Goal: Task Accomplishment & Management: Manage account settings

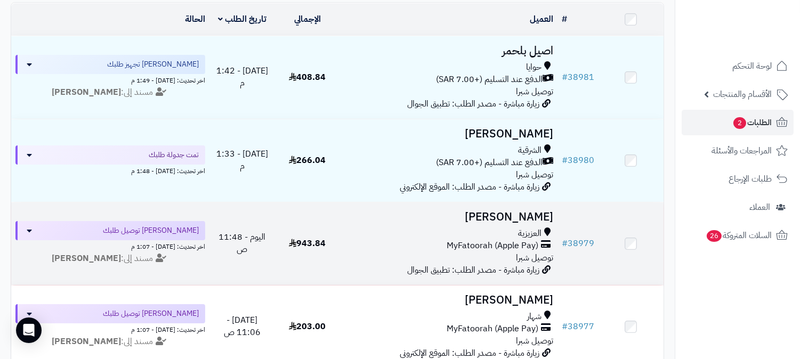
scroll to position [118, 0]
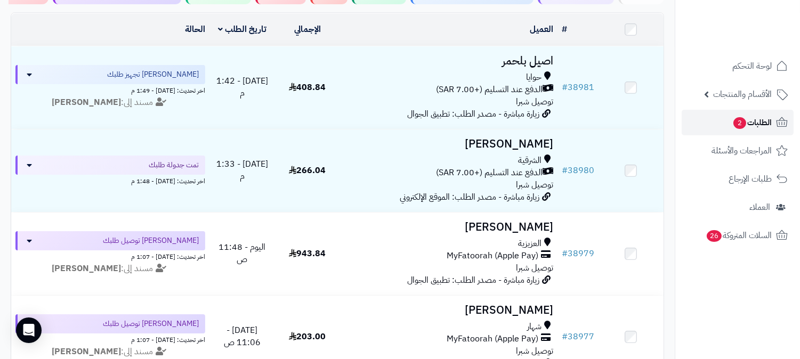
click at [764, 121] on span "الطلبات 2" at bounding box center [751, 122] width 39 height 15
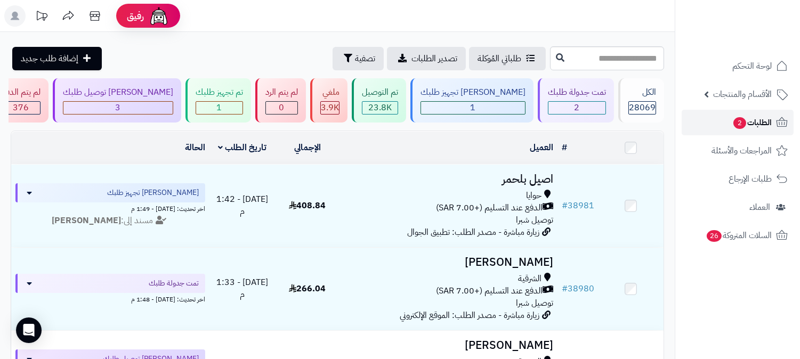
click at [770, 121] on span "الطلبات 2" at bounding box center [751, 122] width 39 height 15
click at [757, 120] on span "الطلبات 2" at bounding box center [751, 122] width 39 height 15
click at [779, 123] on icon at bounding box center [781, 122] width 13 height 13
click at [771, 133] on link "الطلبات 2" at bounding box center [737, 123] width 112 height 26
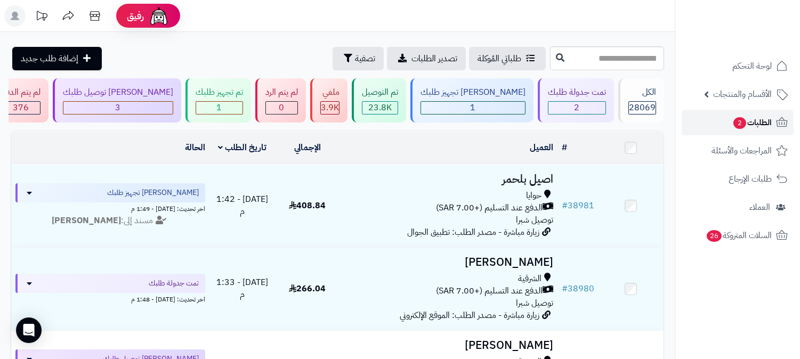
click at [732, 124] on span "الطلبات 2" at bounding box center [751, 122] width 39 height 15
click at [769, 126] on span "الطلبات 2" at bounding box center [751, 122] width 39 height 15
click at [771, 116] on link "الطلبات 2" at bounding box center [737, 123] width 112 height 26
click at [573, 102] on div "2" at bounding box center [576, 108] width 57 height 12
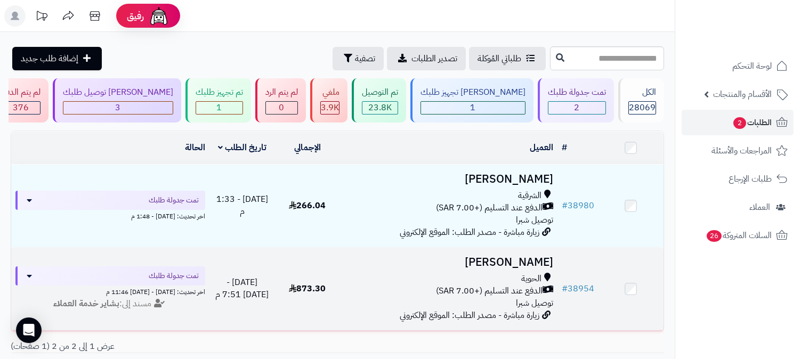
click at [518, 264] on h3 "[PERSON_NAME]" at bounding box center [448, 262] width 209 height 12
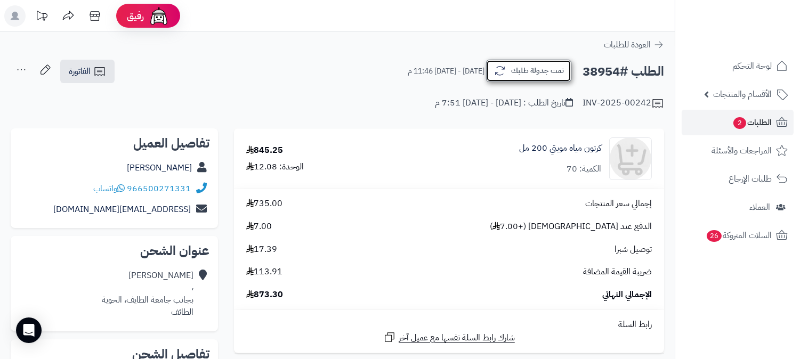
click at [535, 71] on button "تمت جدولة طلبك" at bounding box center [528, 71] width 85 height 22
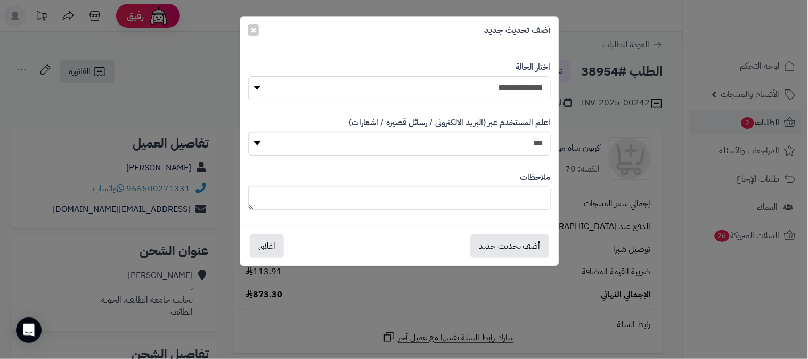
click at [525, 92] on select "**********" at bounding box center [399, 88] width 303 height 24
select select "*"
click at [248, 76] on select "**********" at bounding box center [399, 88] width 303 height 24
click at [529, 249] on button "أضف تحديث جديد" at bounding box center [509, 245] width 79 height 23
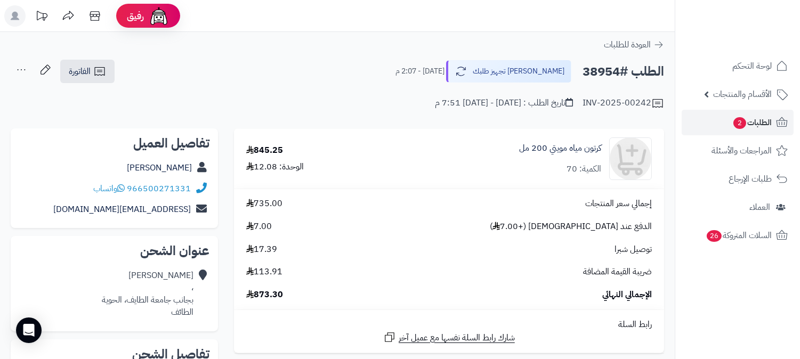
click at [21, 68] on icon at bounding box center [21, 69] width 21 height 21
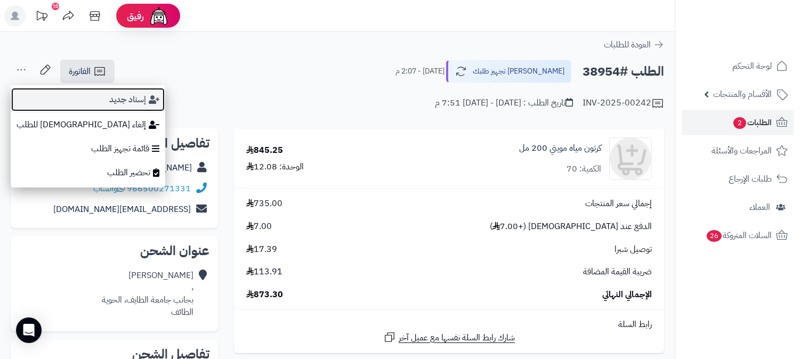
click at [70, 99] on button "إسناد جديد" at bounding box center [88, 99] width 154 height 25
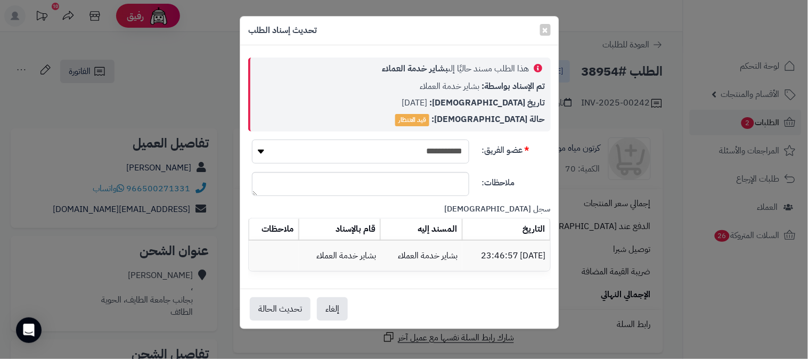
click at [430, 154] on select "**********" at bounding box center [360, 152] width 217 height 24
select select "**"
click at [252, 140] on select "**********" at bounding box center [360, 152] width 217 height 24
click at [284, 304] on button "تحديث الحالة" at bounding box center [280, 308] width 61 height 23
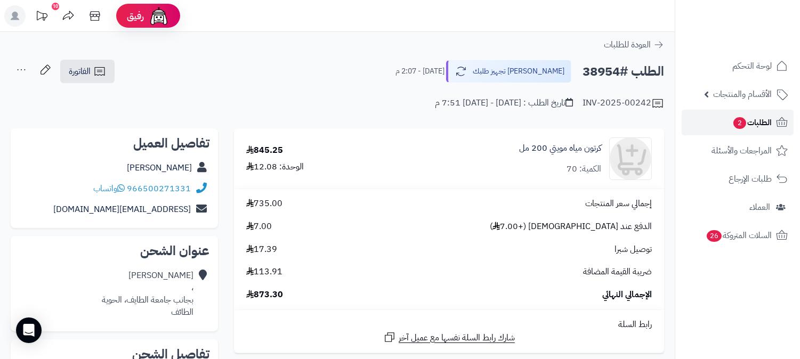
click at [763, 124] on span "الطلبات 2" at bounding box center [751, 122] width 39 height 15
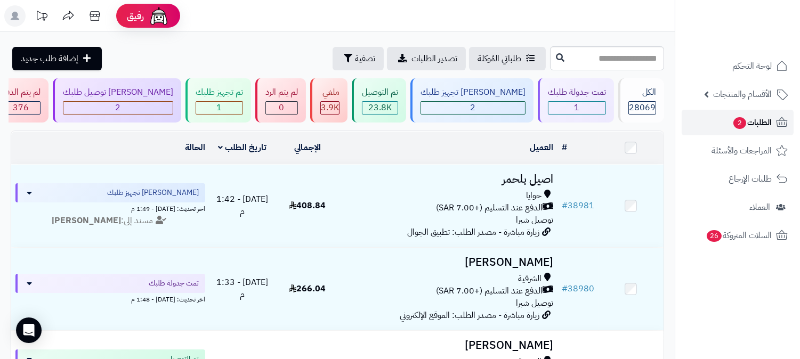
click at [749, 110] on link "الطلبات 2" at bounding box center [737, 123] width 112 height 26
click at [749, 118] on span "الطلبات 2" at bounding box center [751, 122] width 39 height 15
click at [768, 124] on span "الطلبات 2" at bounding box center [751, 122] width 39 height 15
drag, startPoint x: 0, startPoint y: 0, endPoint x: 768, endPoint y: 124, distance: 777.5
click at [768, 124] on span "الطلبات 2" at bounding box center [751, 122] width 39 height 15
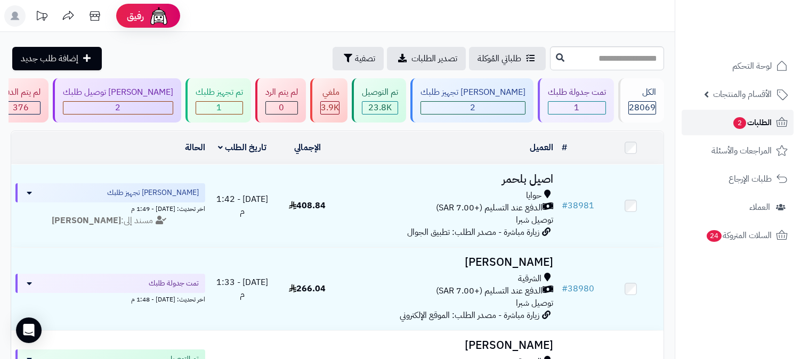
click at [776, 124] on icon at bounding box center [781, 122] width 11 height 10
click at [764, 121] on span "الطلبات 2" at bounding box center [751, 122] width 39 height 15
click at [749, 125] on span "الطلبات 2" at bounding box center [751, 122] width 39 height 15
click at [754, 116] on span "الطلبات 2" at bounding box center [751, 122] width 39 height 15
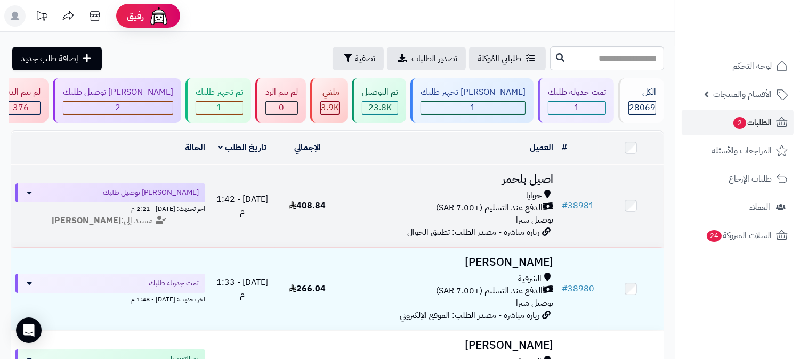
click at [548, 183] on h3 "اصيل بلحمر" at bounding box center [448, 179] width 209 height 12
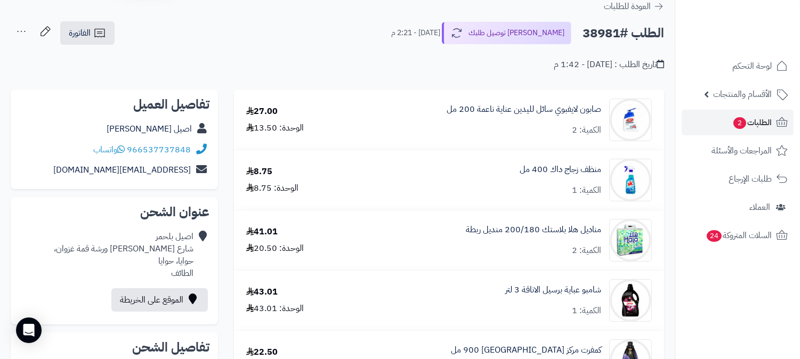
scroll to position [59, 0]
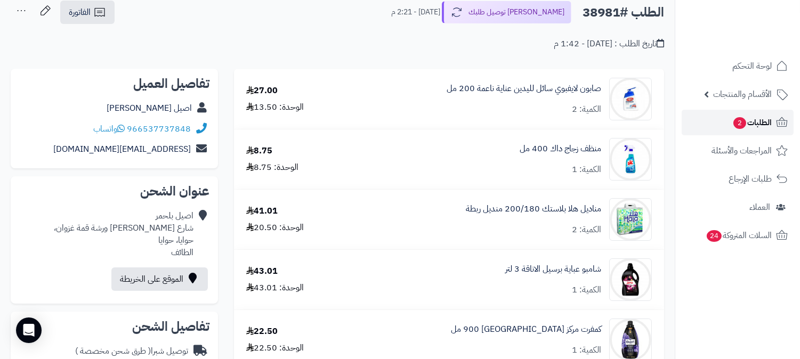
click at [753, 123] on span "الطلبات 2" at bounding box center [751, 122] width 39 height 15
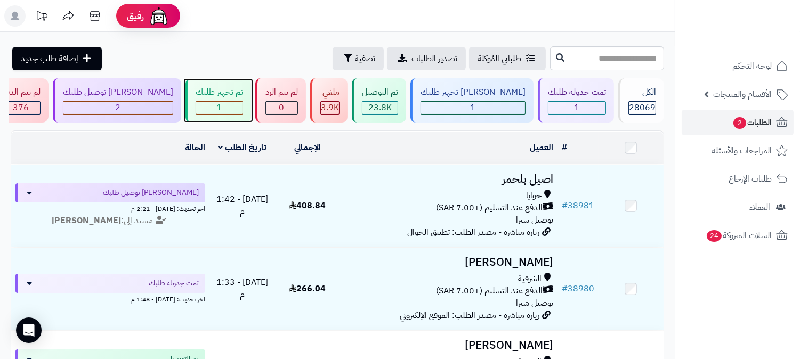
click at [242, 104] on div "1" at bounding box center [219, 108] width 46 height 12
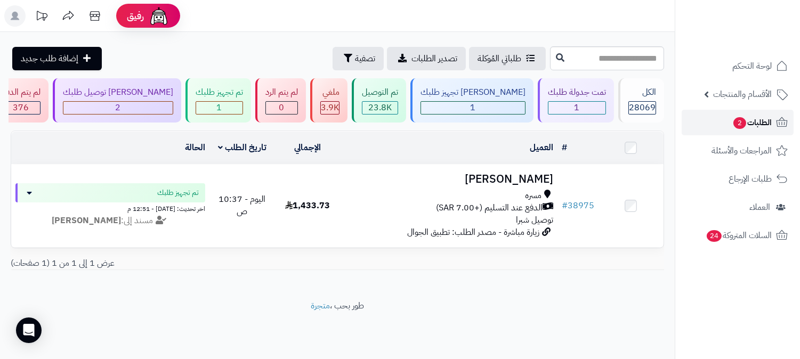
click at [748, 115] on span "الطلبات 2" at bounding box center [751, 122] width 39 height 15
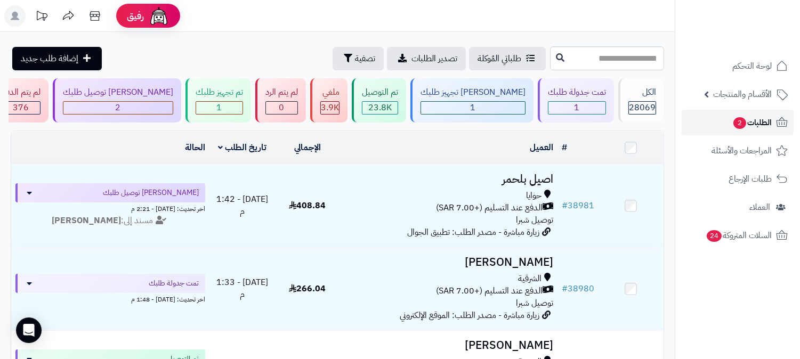
click at [756, 116] on span "الطلبات 2" at bounding box center [751, 122] width 39 height 15
click at [733, 116] on span "الطلبات 2" at bounding box center [751, 122] width 39 height 15
click at [495, 97] on div "[PERSON_NAME] تجهيز طلبك" at bounding box center [472, 92] width 105 height 12
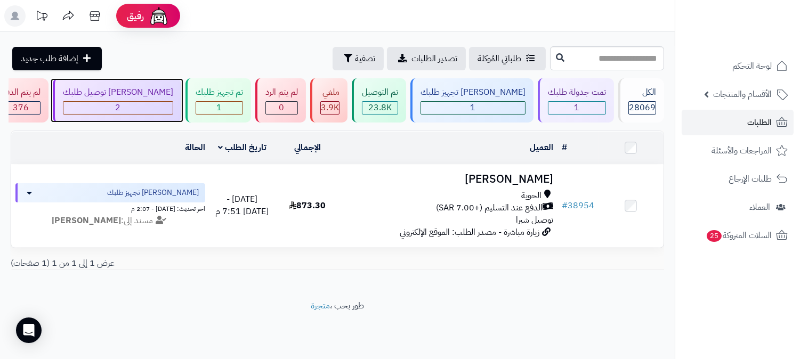
click at [173, 96] on div "[PERSON_NAME] توصيل طلبك" at bounding box center [118, 92] width 110 height 12
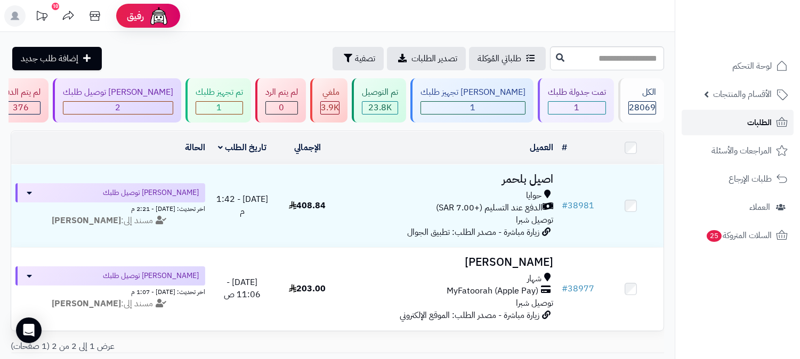
click at [776, 118] on icon at bounding box center [781, 122] width 13 height 13
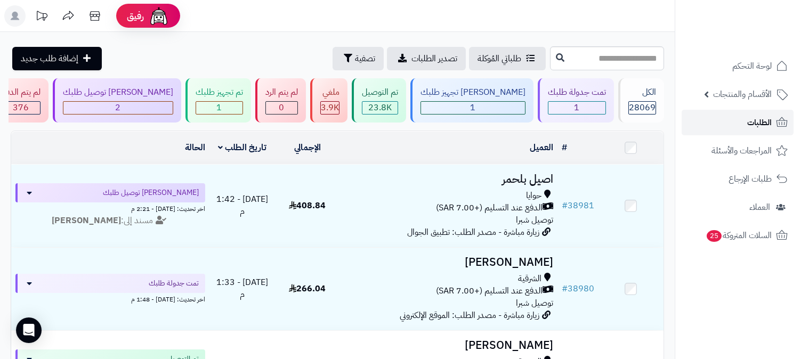
click at [752, 124] on span "الطلبات" at bounding box center [759, 122] width 25 height 15
click at [765, 112] on link "الطلبات" at bounding box center [737, 123] width 112 height 26
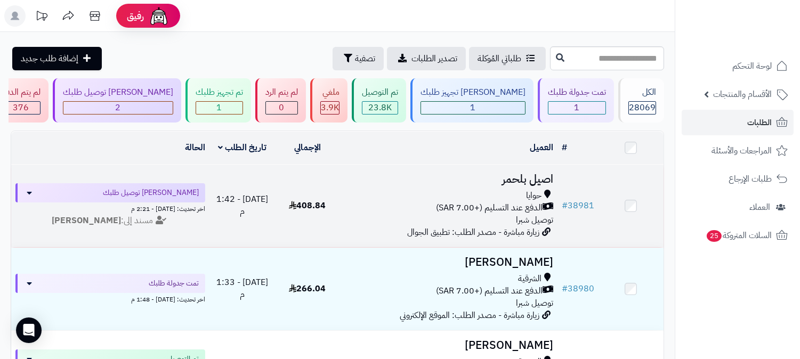
click at [526, 185] on td "اصيل بلحمر حوايا الدفع عند التسليم (+7.00 SAR) توصيل شبرا زيارة مباشرة - مصدر ا…" at bounding box center [448, 206] width 217 height 83
click at [526, 180] on h3 "اصيل بلحمر" at bounding box center [448, 179] width 209 height 12
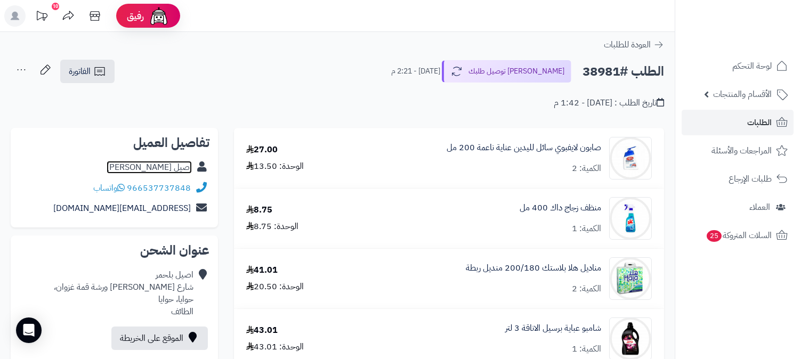
click at [170, 164] on link "اصيل بلحمر" at bounding box center [149, 167] width 85 height 13
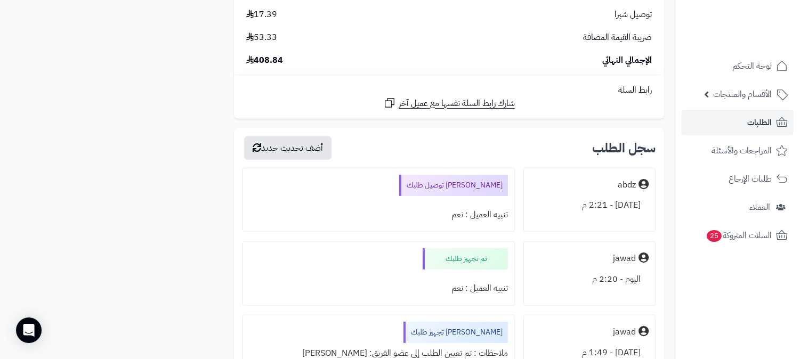
scroll to position [710, 0]
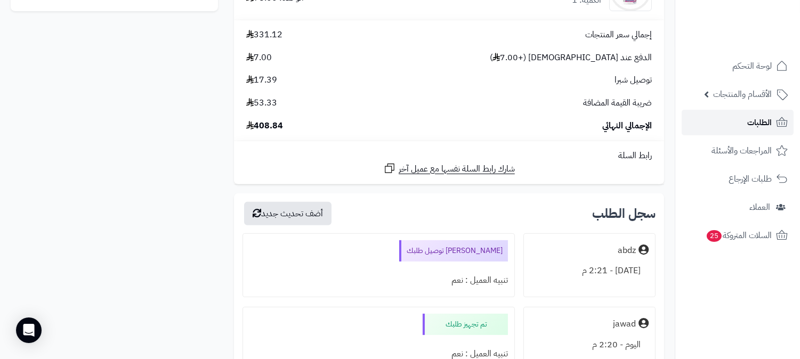
click at [743, 126] on link "الطلبات" at bounding box center [737, 123] width 112 height 26
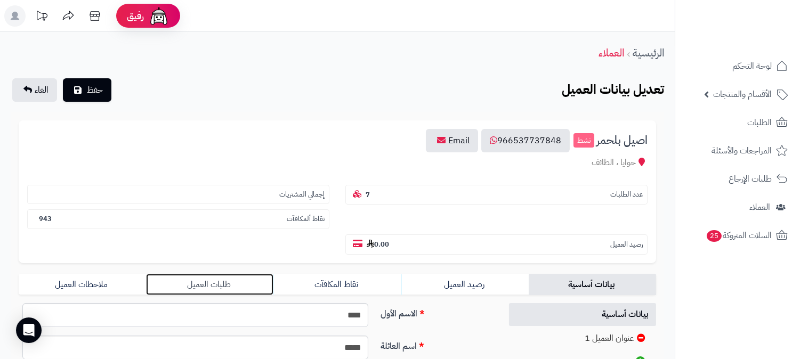
click at [214, 274] on link "طلبات العميل" at bounding box center [209, 284] width 127 height 21
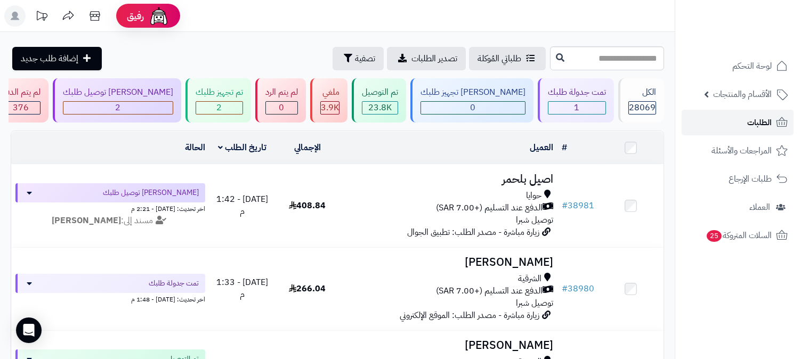
click at [744, 119] on link "الطلبات" at bounding box center [737, 123] width 112 height 26
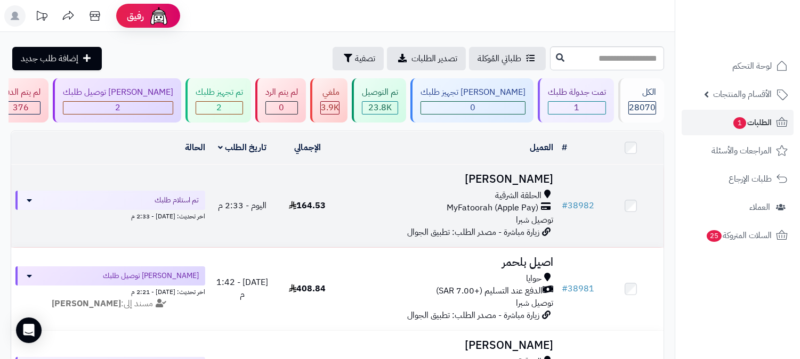
click at [544, 178] on h3 "[PERSON_NAME]" at bounding box center [448, 179] width 209 height 12
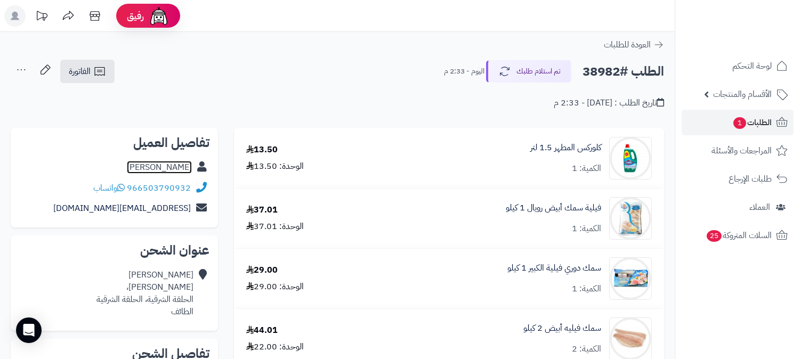
click at [173, 172] on link "احمد العتيبي" at bounding box center [159, 167] width 65 height 13
click at [615, 71] on h2 "الطلب #38982" at bounding box center [622, 72] width 81 height 22
copy h2 "38982"
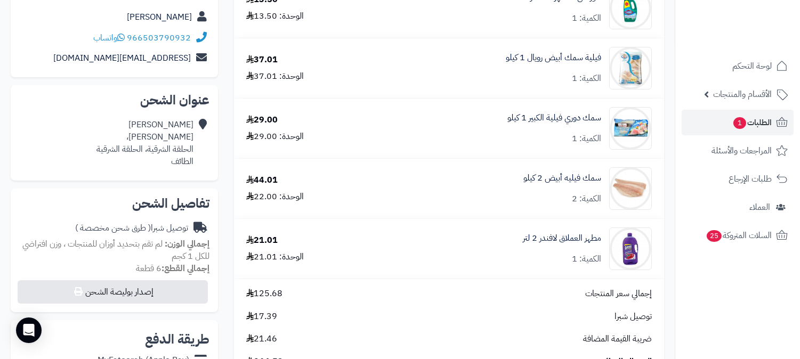
scroll to position [118, 0]
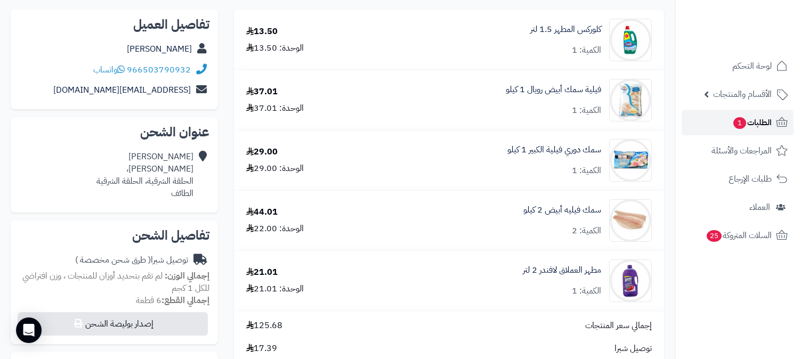
click at [754, 125] on span "الطلبات 1" at bounding box center [751, 122] width 39 height 15
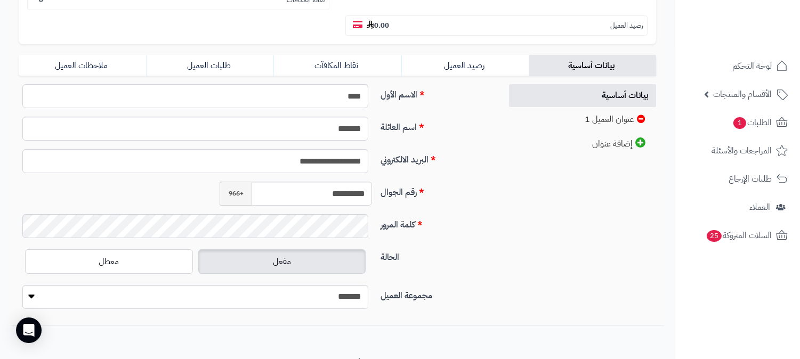
scroll to position [243, 0]
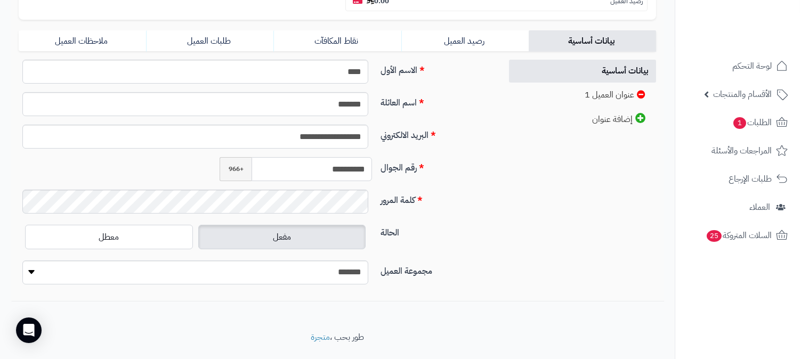
drag, startPoint x: 317, startPoint y: 144, endPoint x: 369, endPoint y: 145, distance: 52.2
click at [369, 157] on input "**********" at bounding box center [311, 169] width 120 height 24
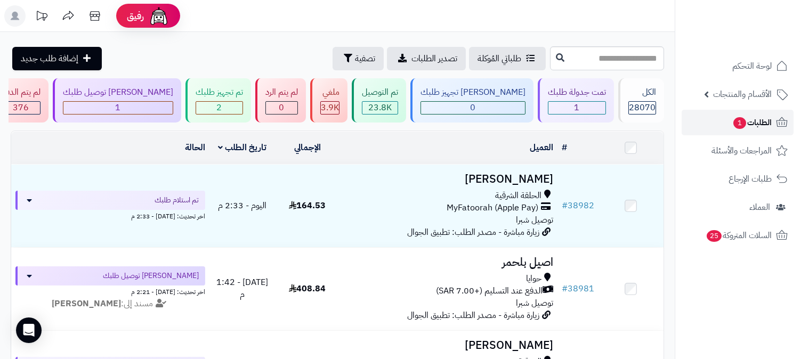
click at [754, 119] on span "الطلبات 1" at bounding box center [751, 122] width 39 height 15
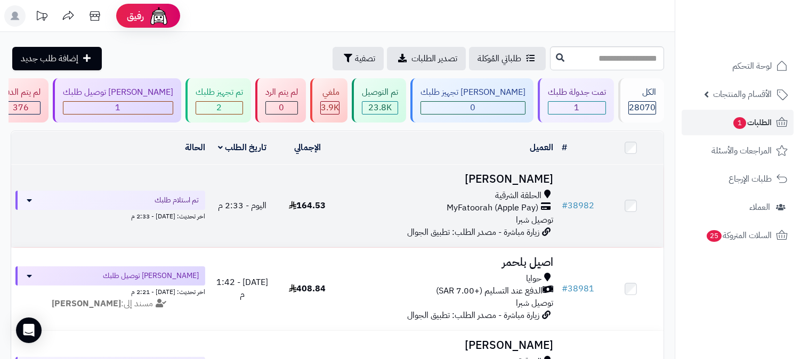
click at [516, 183] on h3 "احمد العتيبي" at bounding box center [448, 179] width 209 height 12
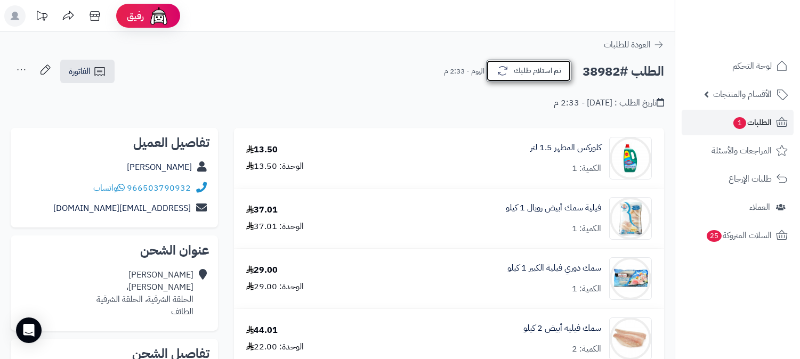
click at [540, 64] on button "تم استلام طلبك" at bounding box center [528, 71] width 85 height 22
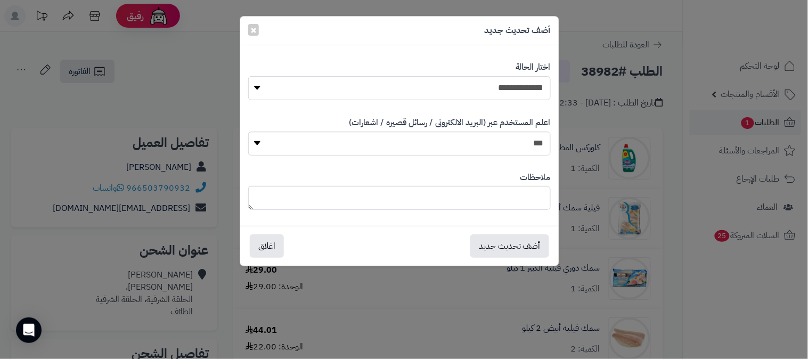
click at [502, 89] on select "**********" at bounding box center [399, 88] width 303 height 24
select select "*"
click at [248, 76] on select "**********" at bounding box center [399, 88] width 303 height 24
click at [519, 241] on button "أضف تحديث جديد" at bounding box center [509, 245] width 79 height 23
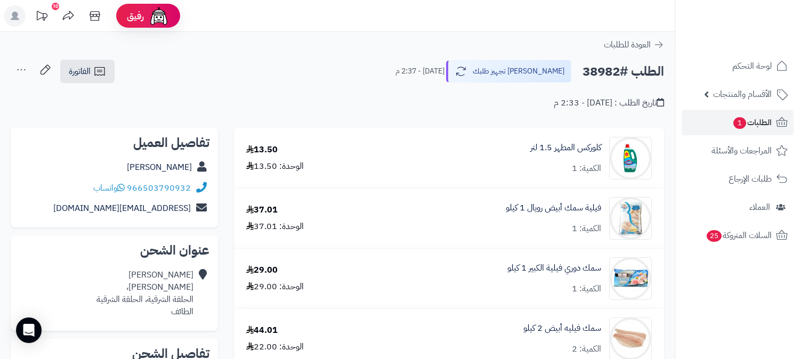
click at [20, 65] on icon at bounding box center [21, 69] width 21 height 21
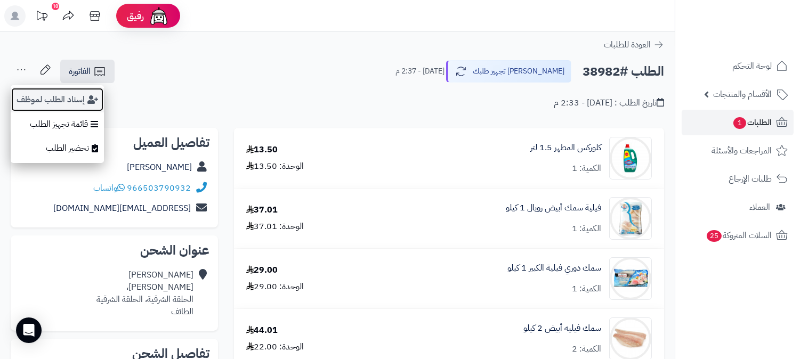
click at [25, 108] on button "إسناد الطلب لموظف" at bounding box center [57, 99] width 93 height 25
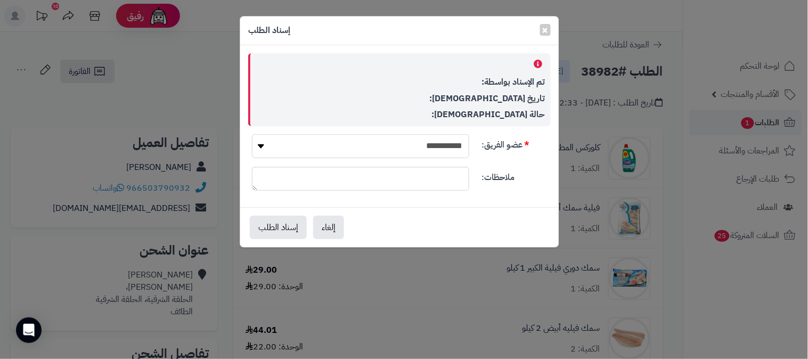
click at [425, 138] on select "**********" at bounding box center [360, 146] width 217 height 24
select select "**"
click at [252, 134] on select "**********" at bounding box center [360, 146] width 217 height 24
click at [274, 224] on button "إسناد الطلب" at bounding box center [278, 226] width 57 height 23
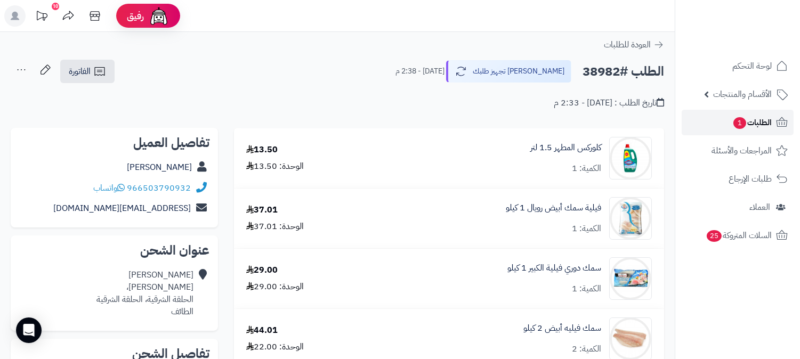
click at [767, 125] on span "الطلبات 1" at bounding box center [751, 122] width 39 height 15
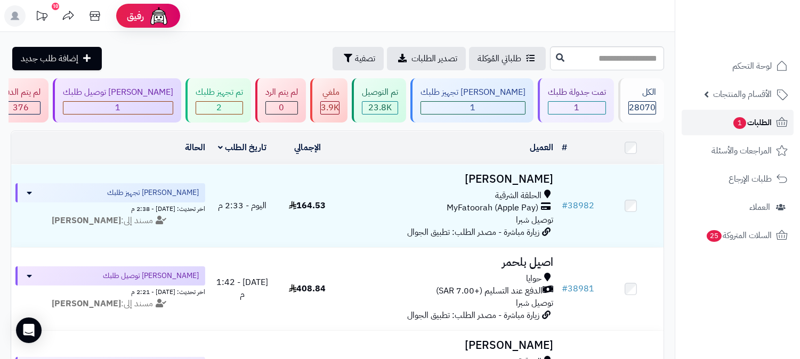
click at [762, 120] on span "الطلبات 1" at bounding box center [751, 122] width 39 height 15
click at [754, 132] on link "الطلبات 1" at bounding box center [737, 123] width 112 height 26
click at [744, 125] on span "1" at bounding box center [739, 123] width 13 height 12
click at [763, 123] on span "الطلبات 1" at bounding box center [751, 122] width 39 height 15
click at [749, 121] on span "الطلبات 1" at bounding box center [751, 122] width 39 height 15
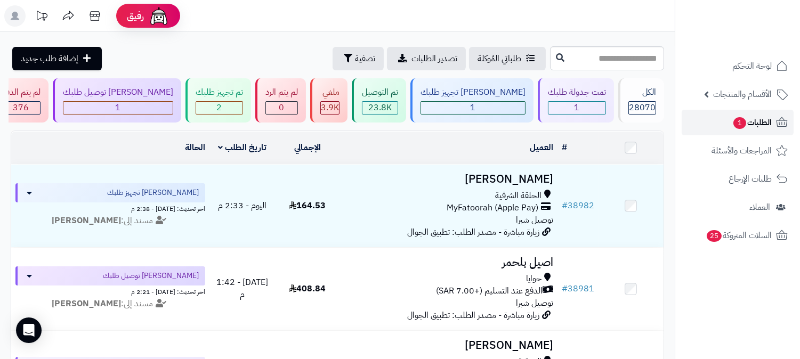
click at [743, 121] on span "1" at bounding box center [739, 123] width 13 height 12
click at [762, 132] on link "الطلبات 1" at bounding box center [737, 123] width 112 height 26
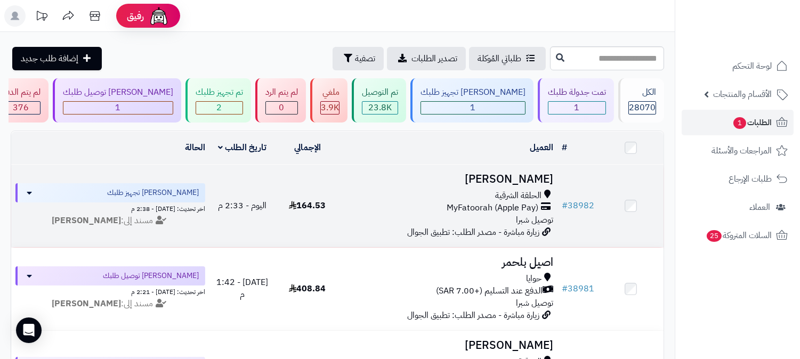
click at [524, 190] on span "الحلقة الشرقية" at bounding box center [518, 196] width 46 height 12
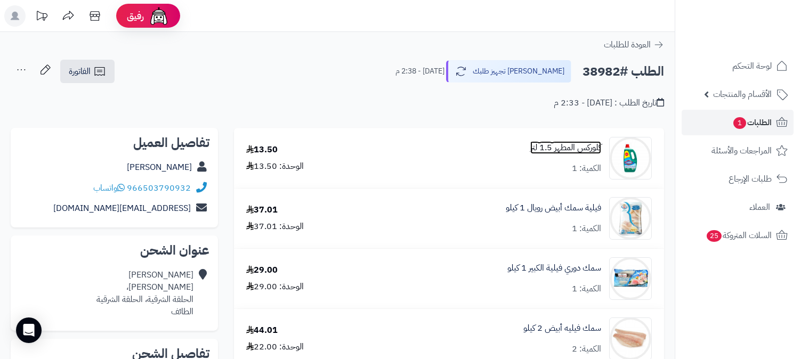
click at [552, 147] on link "كلوركس المطهر 1.5 لتر" at bounding box center [565, 148] width 71 height 12
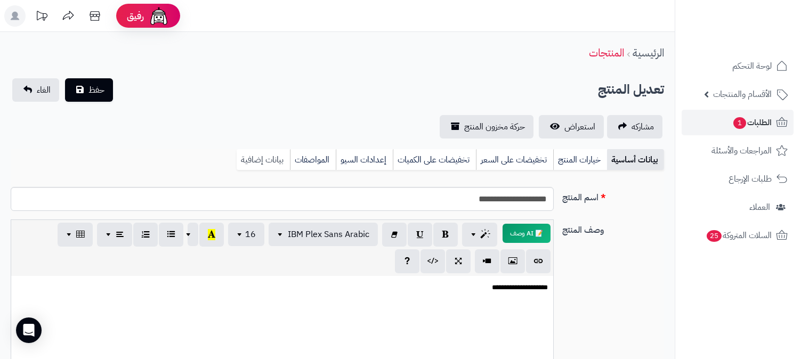
click at [249, 160] on link "بيانات إضافية" at bounding box center [263, 159] width 53 height 21
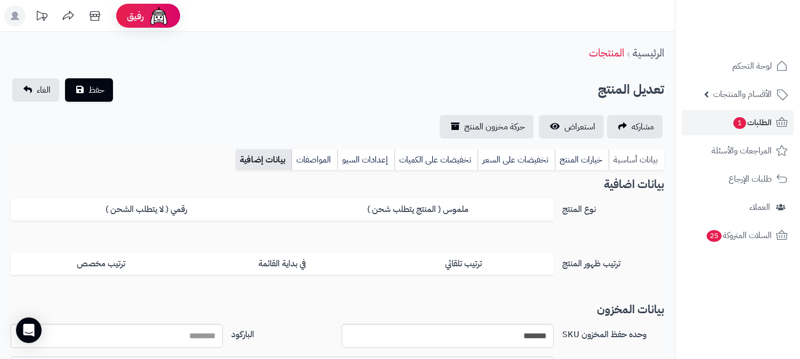
click at [625, 160] on link "بيانات أساسية" at bounding box center [635, 159] width 55 height 21
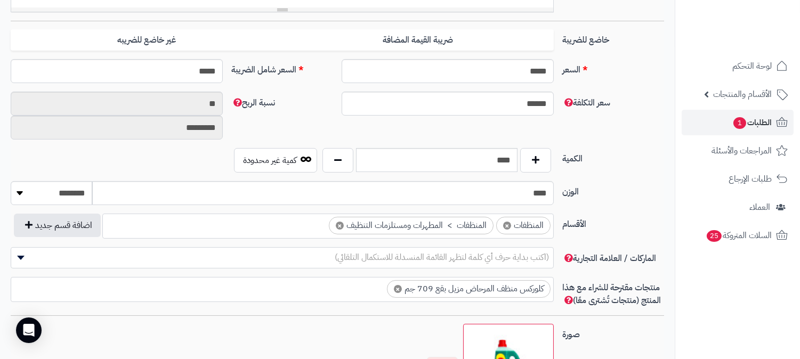
scroll to position [473, 0]
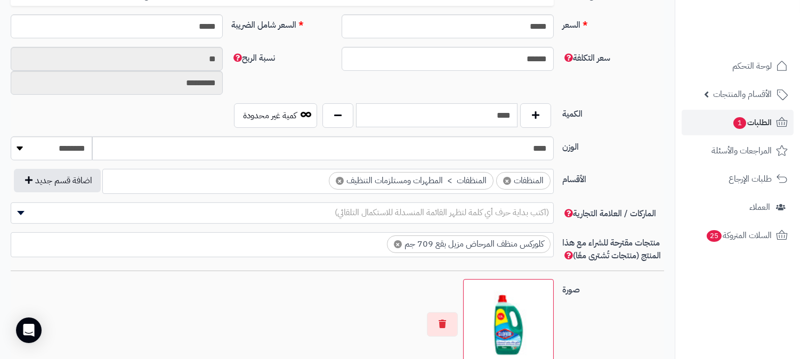
click at [496, 114] on input "****" at bounding box center [436, 115] width 161 height 24
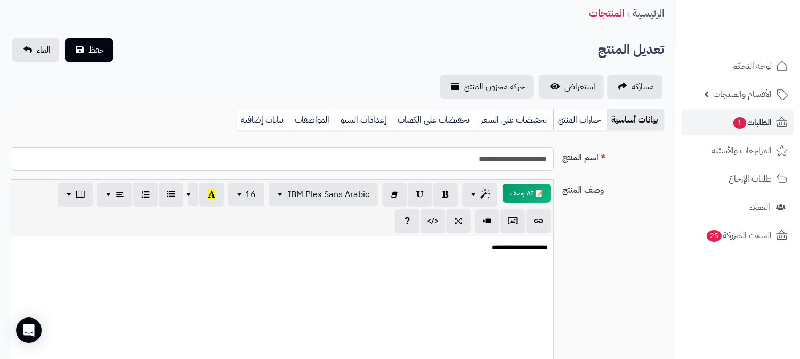
scroll to position [0, 0]
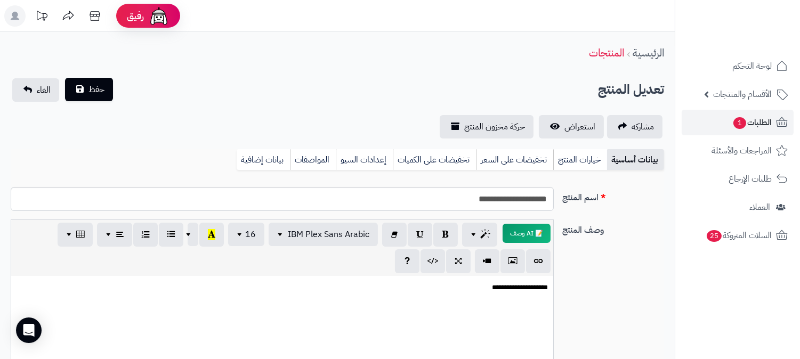
type input "*"
click at [93, 95] on button "حفظ" at bounding box center [89, 89] width 48 height 23
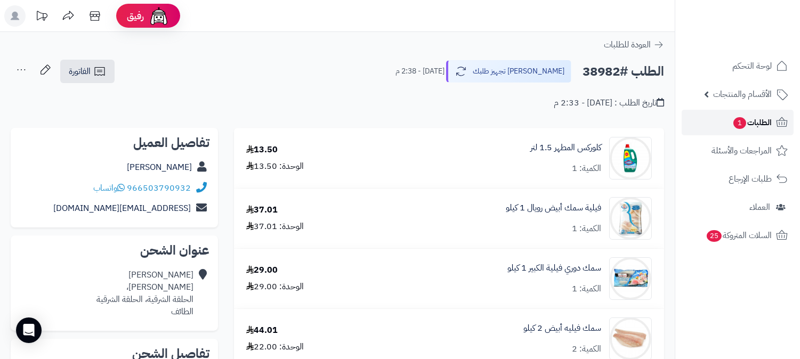
click at [763, 124] on span "الطلبات 1" at bounding box center [751, 122] width 39 height 15
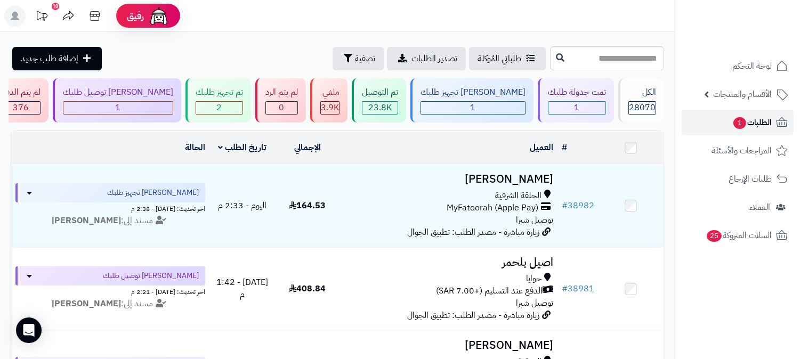
click at [737, 121] on span "1" at bounding box center [739, 123] width 13 height 12
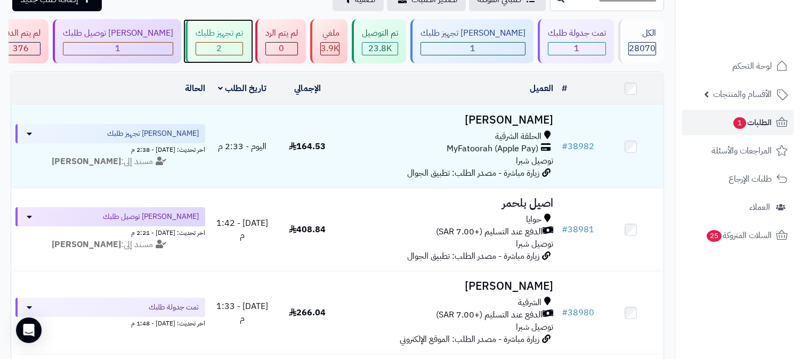
click at [242, 44] on div "2" at bounding box center [219, 49] width 46 height 12
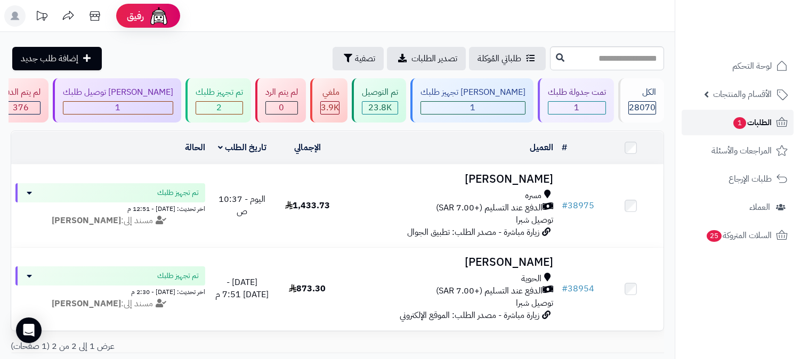
click at [754, 125] on span "الطلبات 1" at bounding box center [751, 122] width 39 height 15
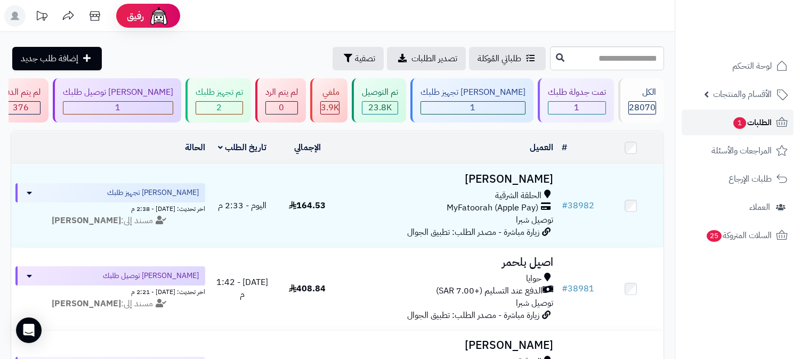
click at [736, 126] on span "1" at bounding box center [739, 123] width 13 height 12
click at [751, 126] on span "الطلبات 1" at bounding box center [751, 122] width 39 height 15
click at [756, 121] on span "الطلبات 1" at bounding box center [751, 122] width 39 height 15
click at [748, 123] on span "الطلبات 1" at bounding box center [751, 122] width 39 height 15
click at [769, 119] on span "الطلبات 1" at bounding box center [751, 122] width 39 height 15
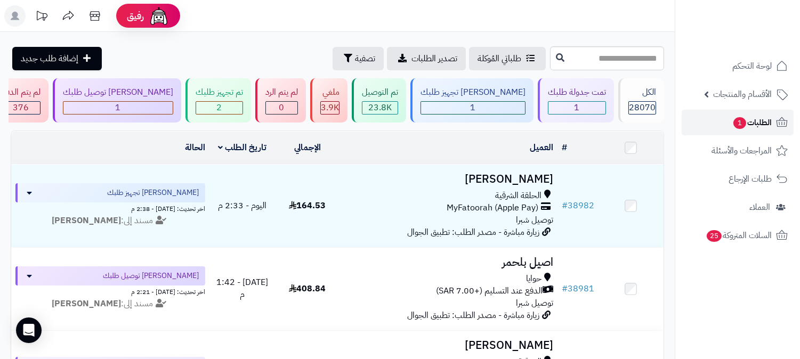
click at [766, 121] on span "الطلبات 1" at bounding box center [751, 122] width 39 height 15
click at [754, 129] on span "الطلبات 1" at bounding box center [751, 122] width 39 height 15
drag, startPoint x: 0, startPoint y: 0, endPoint x: 754, endPoint y: 128, distance: 764.6
click at [754, 128] on span "الطلبات 1" at bounding box center [751, 122] width 39 height 15
click at [761, 119] on span "الطلبات 1" at bounding box center [751, 122] width 39 height 15
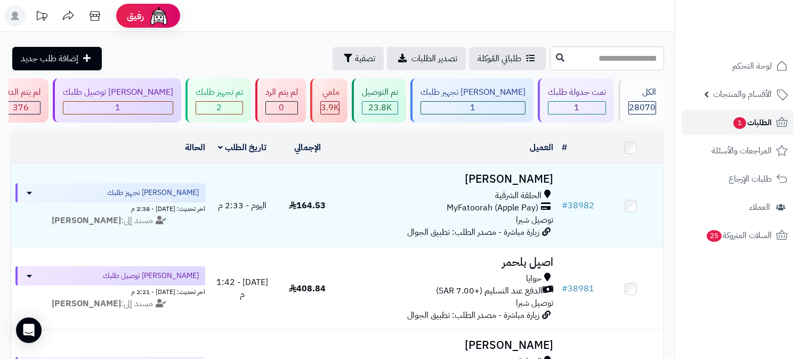
click at [754, 124] on span "الطلبات 1" at bounding box center [751, 122] width 39 height 15
click at [723, 126] on link "الطلبات 1" at bounding box center [737, 123] width 112 height 26
click at [754, 121] on span "الطلبات 1" at bounding box center [751, 122] width 39 height 15
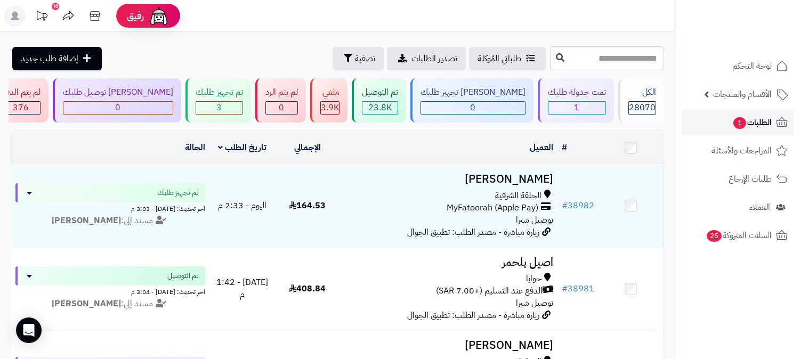
click at [754, 121] on span "الطلبات 1" at bounding box center [751, 122] width 39 height 15
click at [764, 125] on span "الطلبات 1" at bounding box center [751, 122] width 39 height 15
click at [758, 123] on span "الطلبات 1" at bounding box center [751, 122] width 39 height 15
click at [760, 126] on span "الطلبات 1" at bounding box center [751, 122] width 39 height 15
click at [759, 123] on span "الطلبات" at bounding box center [759, 122] width 25 height 15
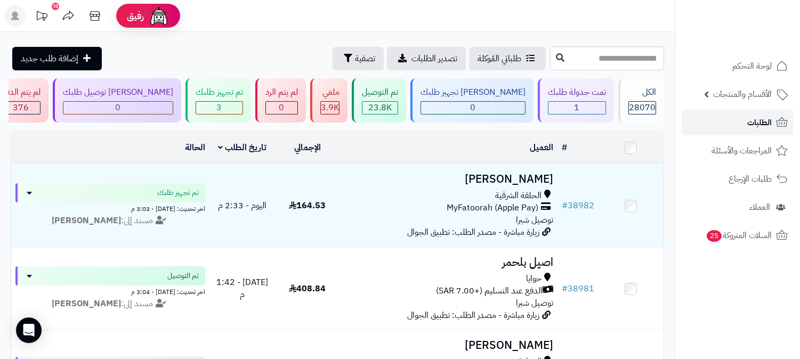
click at [753, 110] on link "الطلبات" at bounding box center [737, 123] width 112 height 26
click at [741, 117] on link "الطلبات" at bounding box center [737, 123] width 112 height 26
click at [760, 125] on span "الطلبات" at bounding box center [759, 122] width 25 height 15
